Goal: Task Accomplishment & Management: Manage account settings

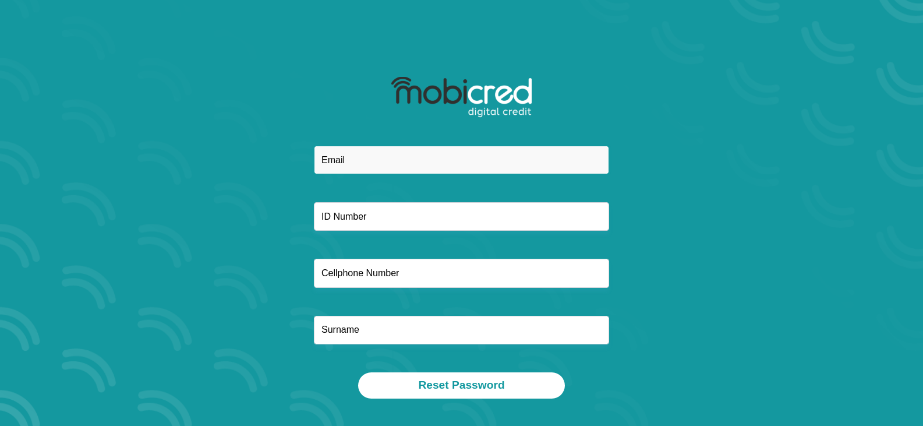
click at [407, 153] on input "email" at bounding box center [461, 160] width 295 height 29
type input "jessicamunrosaayman@gmail.com"
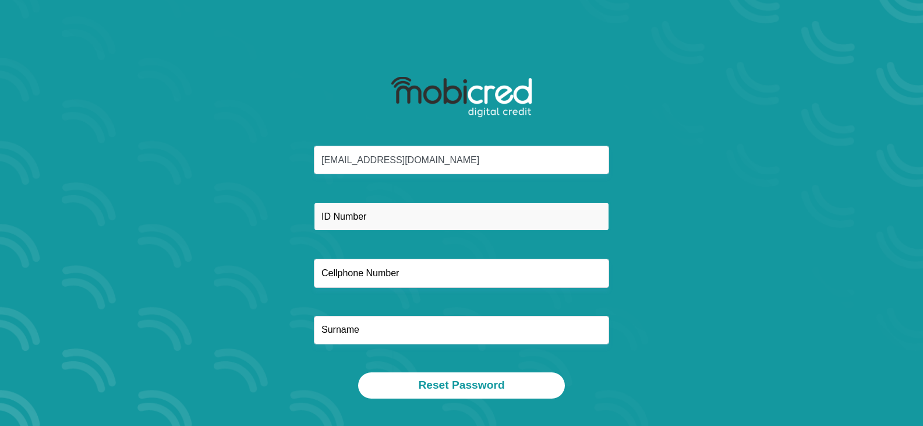
drag, startPoint x: 359, startPoint y: 220, endPoint x: 362, endPoint y: 214, distance: 7.0
click at [359, 220] on input "text" at bounding box center [461, 216] width 295 height 29
type input "8405050180085"
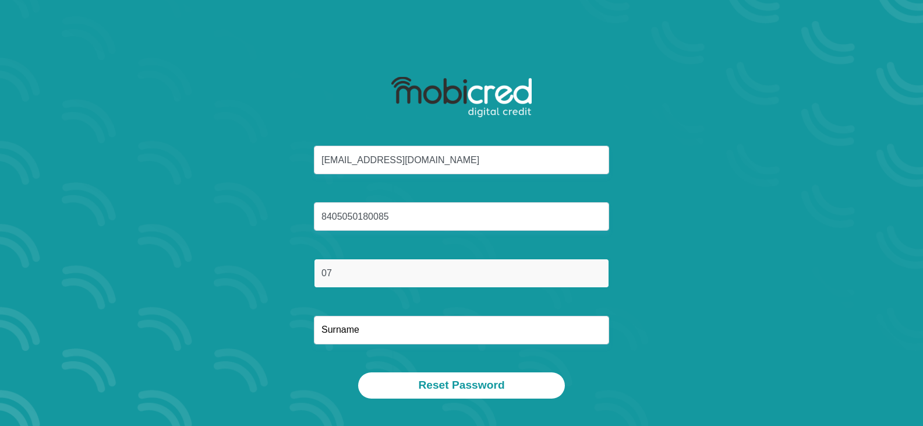
type input "0784397636"
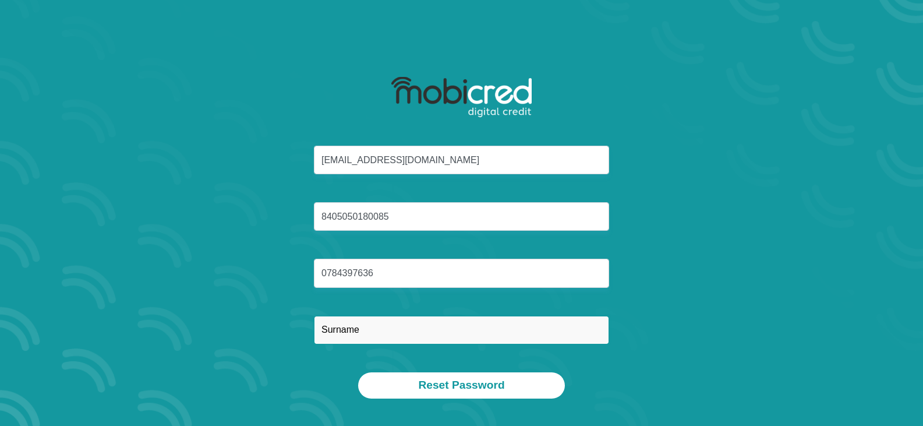
click at [393, 328] on input "text" at bounding box center [461, 330] width 295 height 29
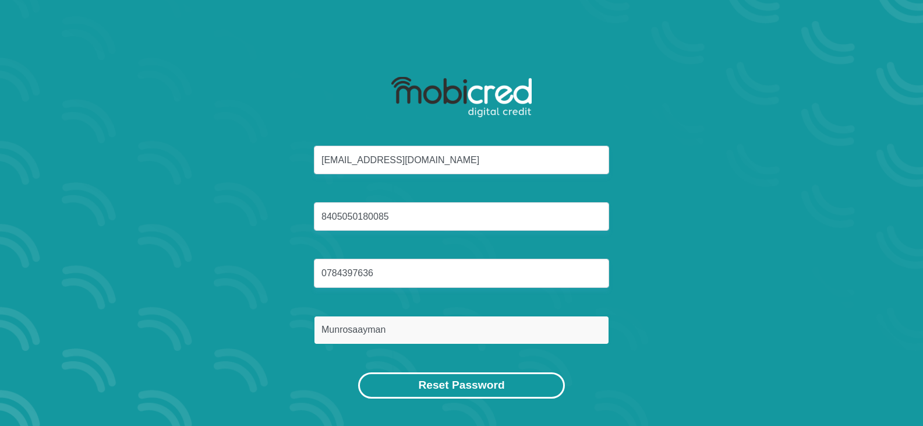
type input "Munrosaayman"
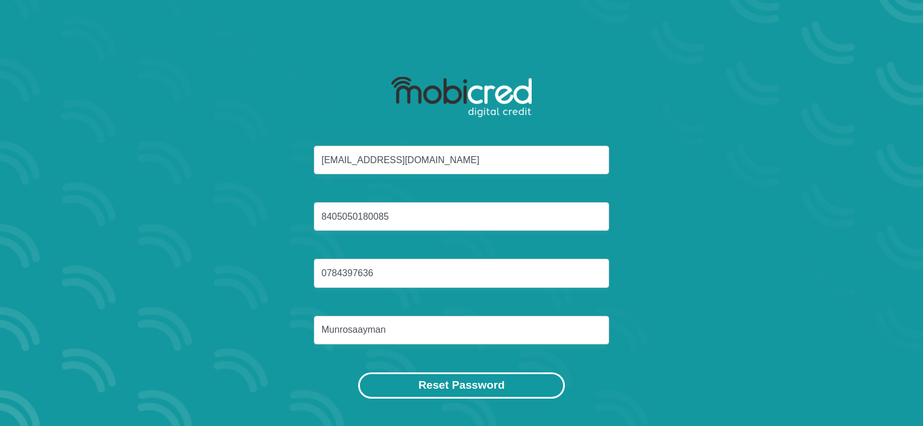
click at [441, 383] on button "Reset Password" at bounding box center [461, 385] width 206 height 26
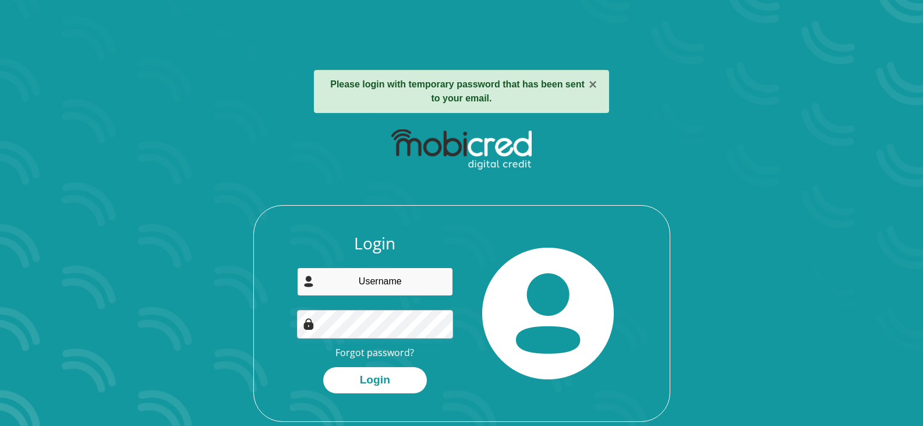
click at [377, 284] on input "email" at bounding box center [375, 281] width 156 height 29
type input "[EMAIL_ADDRESS][DOMAIN_NAME]"
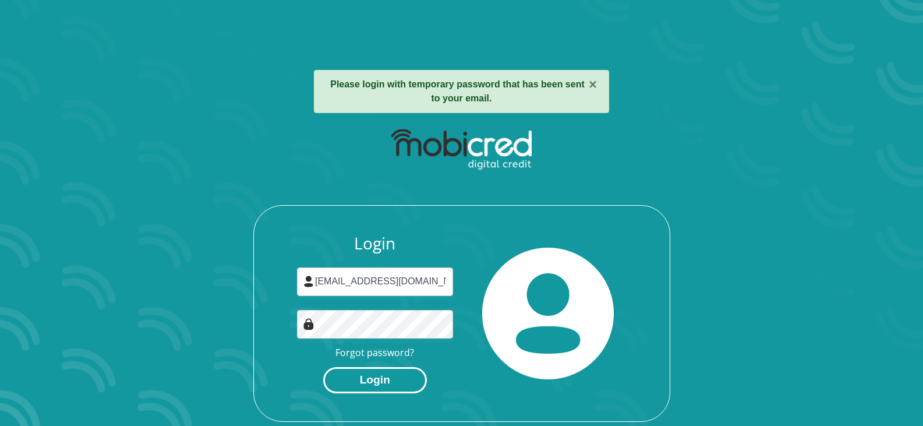
click at [376, 384] on button "Login" at bounding box center [375, 380] width 104 height 26
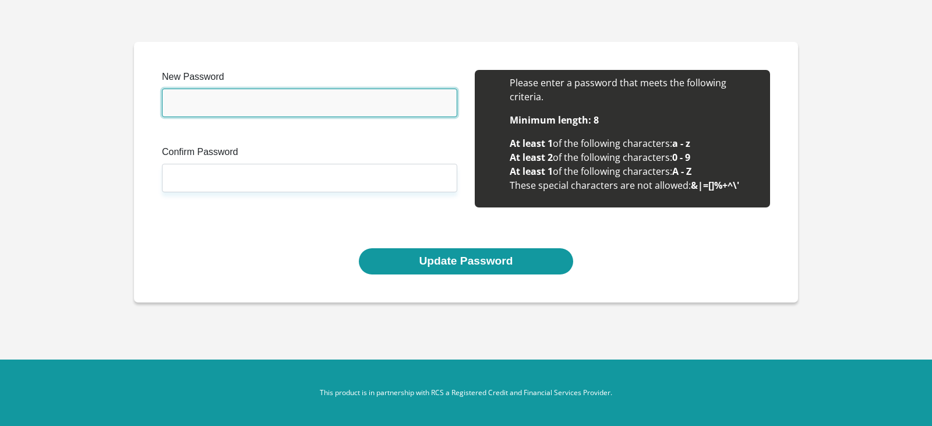
click at [267, 106] on input "New Password" at bounding box center [309, 103] width 295 height 29
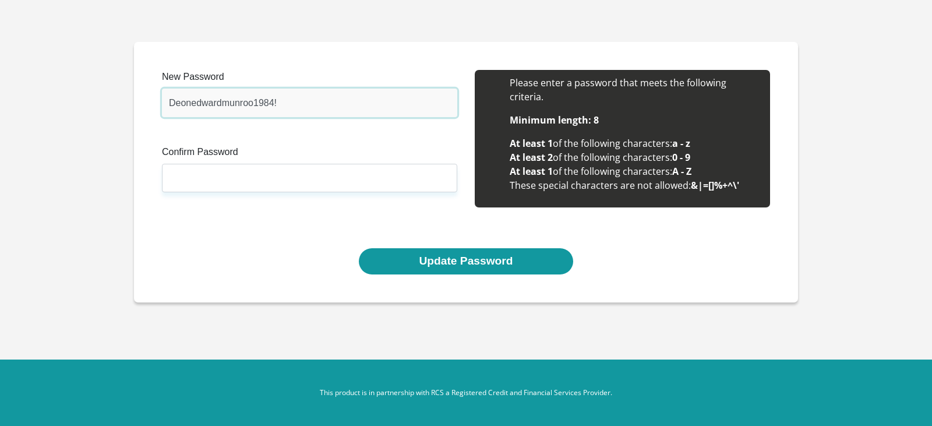
type input "Deonedwardmunroo1984!"
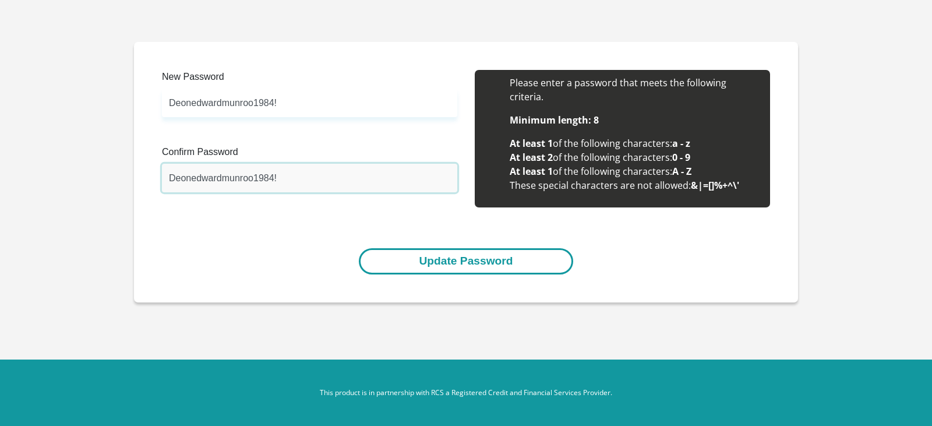
type input "Deonedwardmunroo1984!"
click at [469, 267] on button "Update Password" at bounding box center [466, 261] width 214 height 26
